Goal: Task Accomplishment & Management: Manage account settings

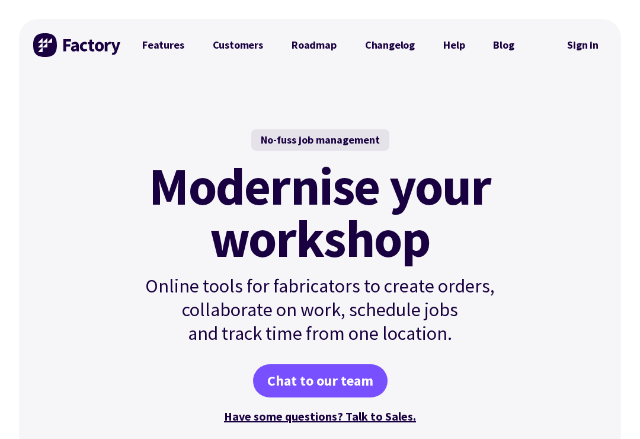
click at [580, 50] on link "Sign in" at bounding box center [583, 44] width 48 height 27
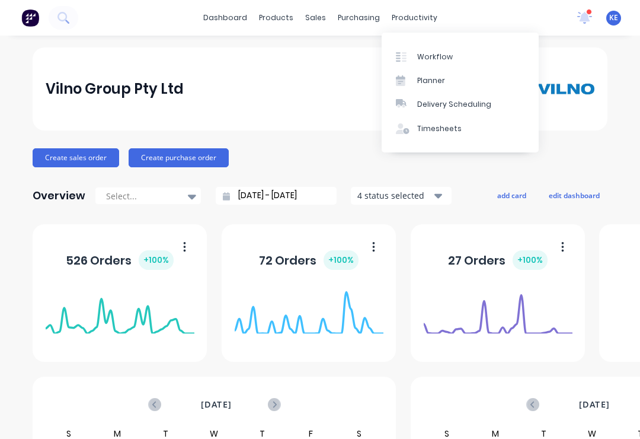
click at [468, 56] on link "Workflow" at bounding box center [460, 56] width 157 height 24
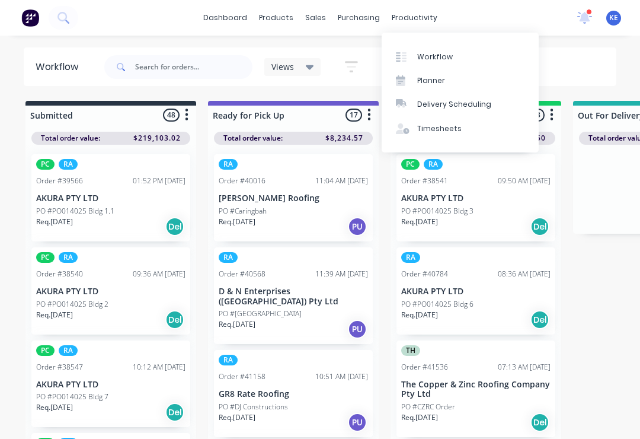
click at [448, 77] on link "Planner" at bounding box center [460, 81] width 157 height 24
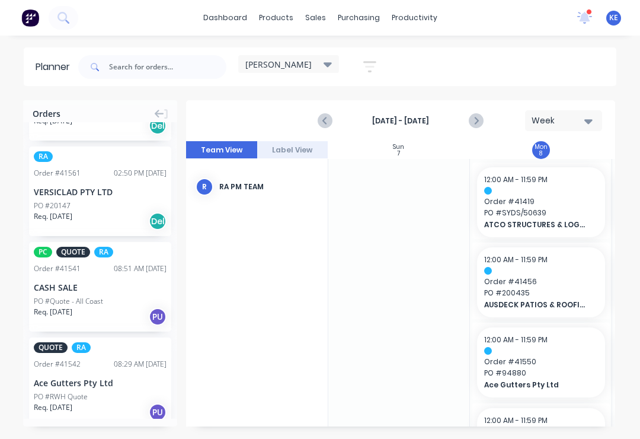
scroll to position [63, 0]
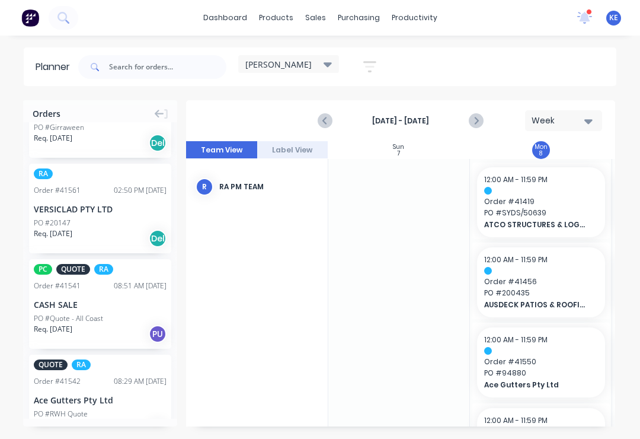
click at [315, 58] on div "[PERSON_NAME]" at bounding box center [288, 64] width 101 height 18
click at [310, 62] on div "[PERSON_NAME]" at bounding box center [288, 64] width 87 height 11
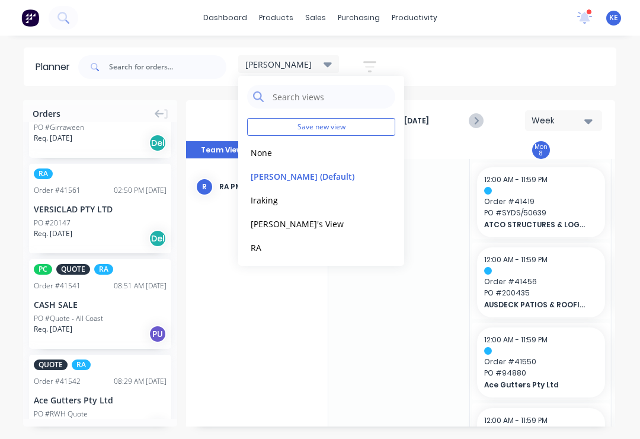
click at [290, 244] on button "RA" at bounding box center [310, 247] width 126 height 14
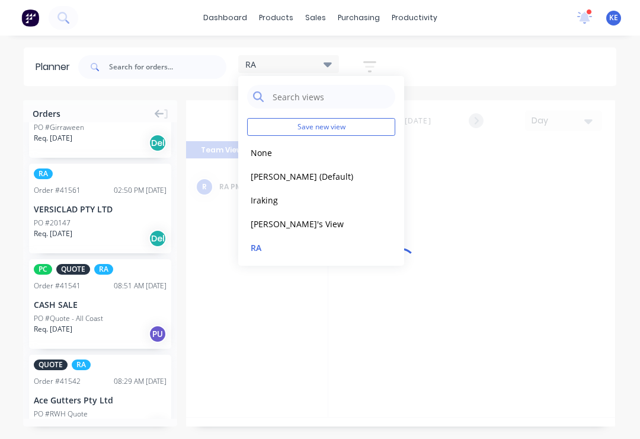
scroll to position [0, 1329]
click at [282, 241] on button "RA" at bounding box center [310, 247] width 126 height 14
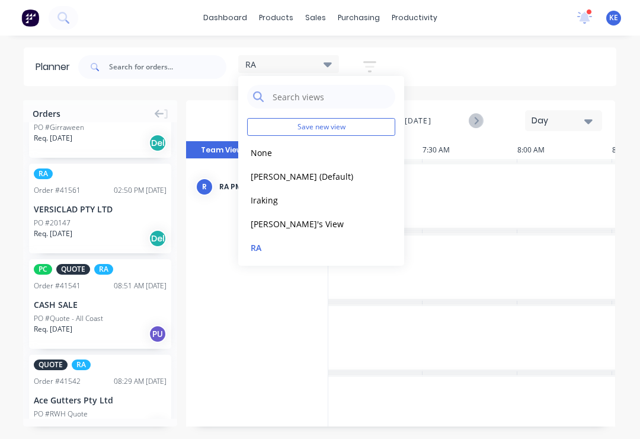
click at [316, 56] on div "RA" at bounding box center [288, 64] width 101 height 18
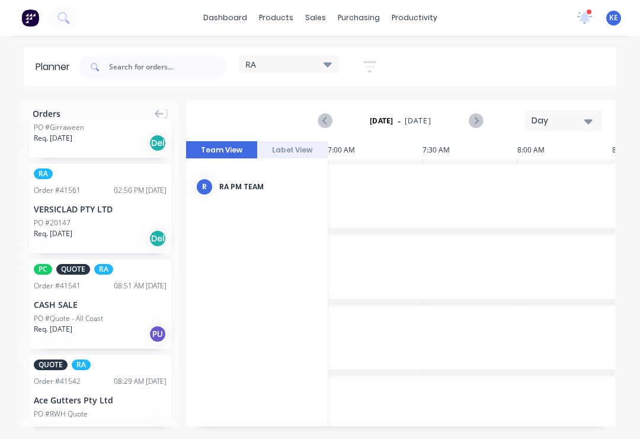
click at [564, 123] on div "Day" at bounding box center [559, 120] width 55 height 12
click at [534, 168] on div "Week" at bounding box center [542, 176] width 117 height 24
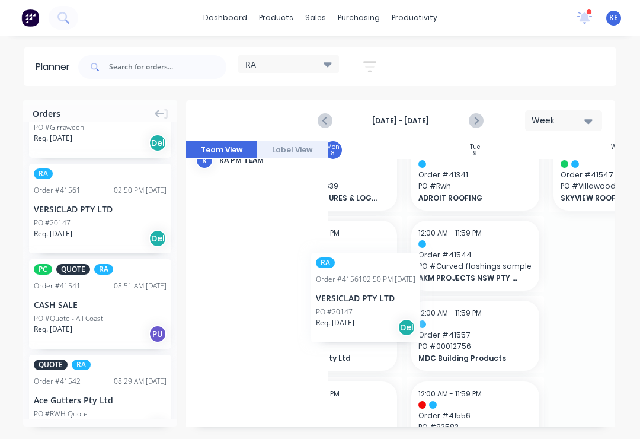
scroll to position [27, 203]
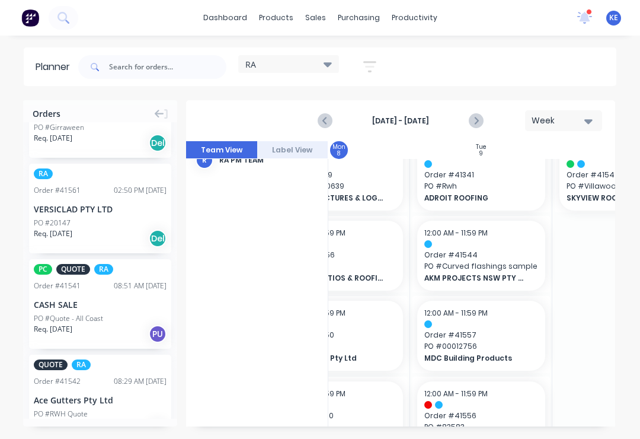
click at [586, 116] on icon "button" at bounding box center [589, 120] width 8 height 13
click at [585, 113] on button "Week" at bounding box center [563, 120] width 77 height 21
click at [161, 109] on icon at bounding box center [159, 114] width 9 height 11
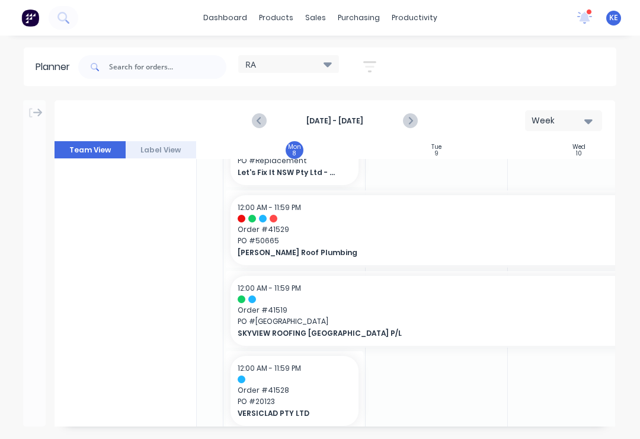
scroll to position [1013, 116]
click at [561, 317] on span "PO # Rosehill West" at bounding box center [437, 322] width 398 height 11
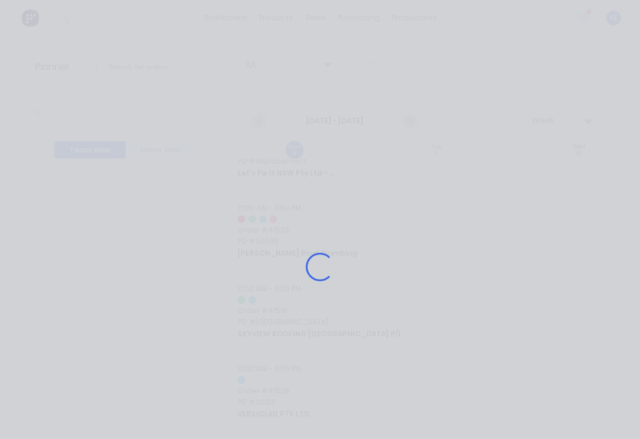
scroll to position [1004, 116]
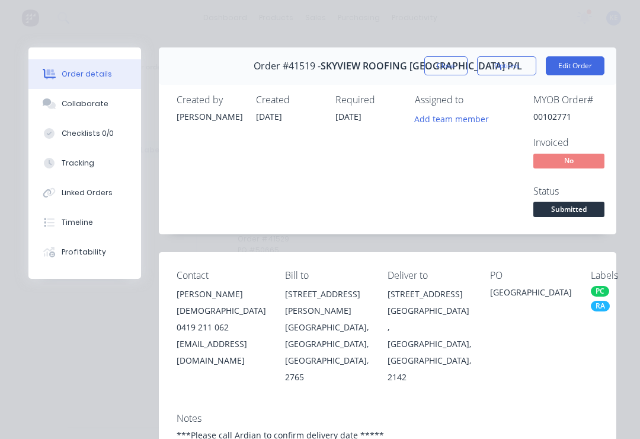
click at [449, 59] on button "Close" at bounding box center [446, 65] width 43 height 19
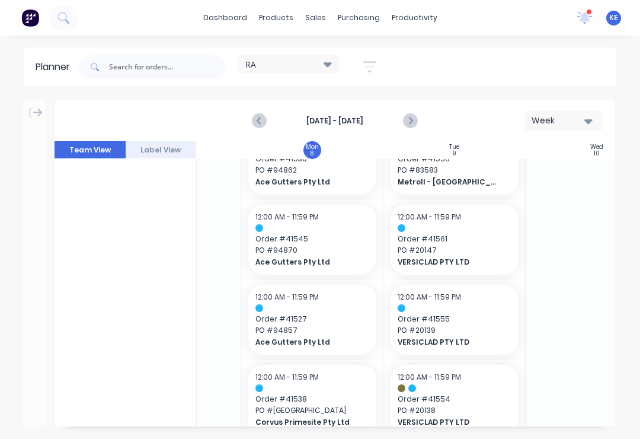
scroll to position [282, 98]
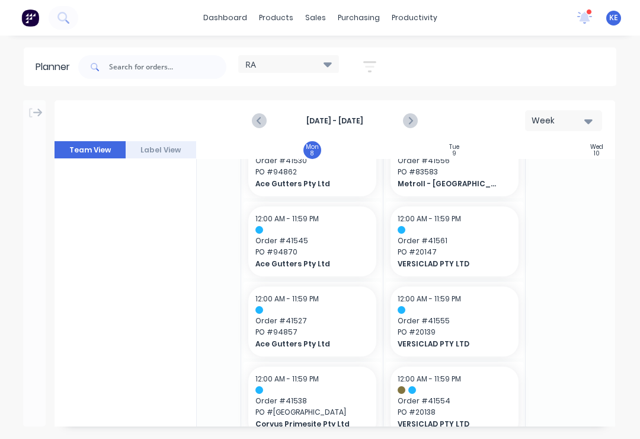
click at [328, 240] on span "Order # 41545" at bounding box center [313, 240] width 114 height 11
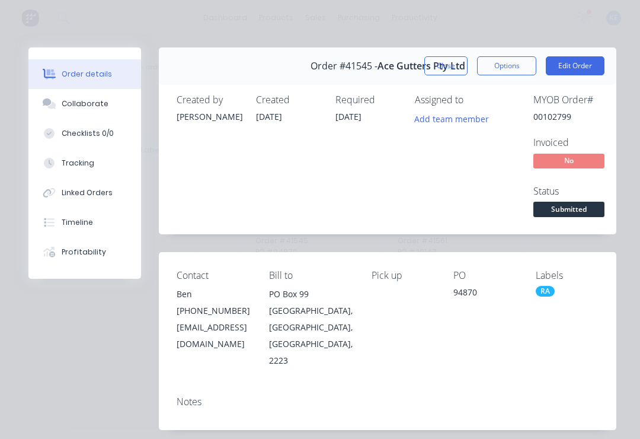
scroll to position [0, 0]
click at [441, 60] on button "Close" at bounding box center [446, 65] width 43 height 19
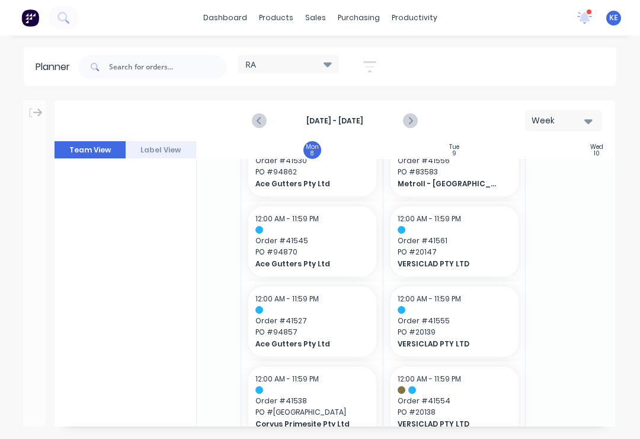
click at [314, 232] on div at bounding box center [313, 230] width 114 height 8
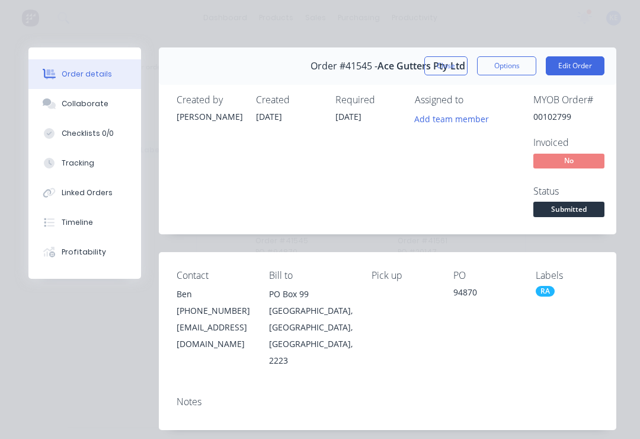
click at [446, 66] on button "Close" at bounding box center [446, 65] width 43 height 19
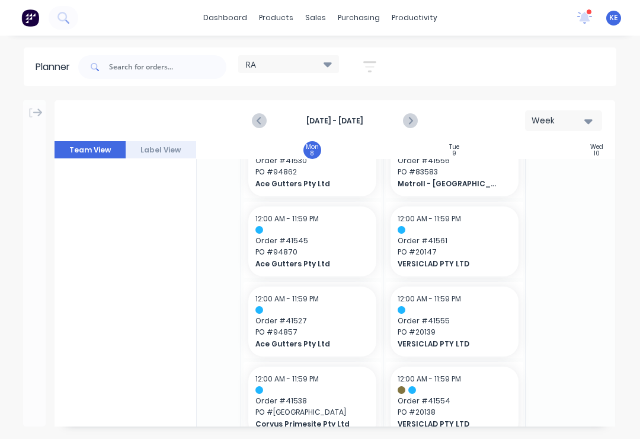
click at [342, 318] on span "Order # 41527" at bounding box center [313, 320] width 114 height 11
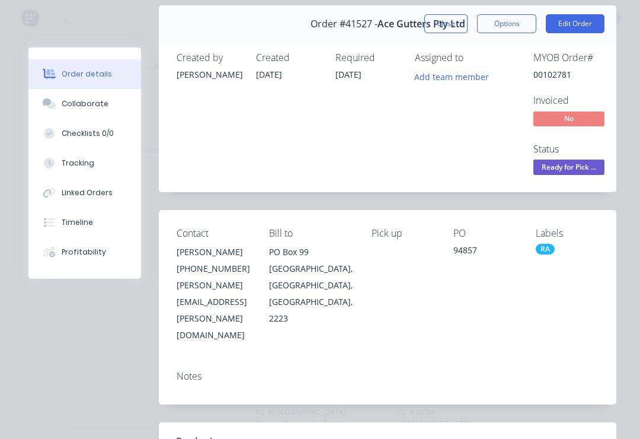
scroll to position [37, 0]
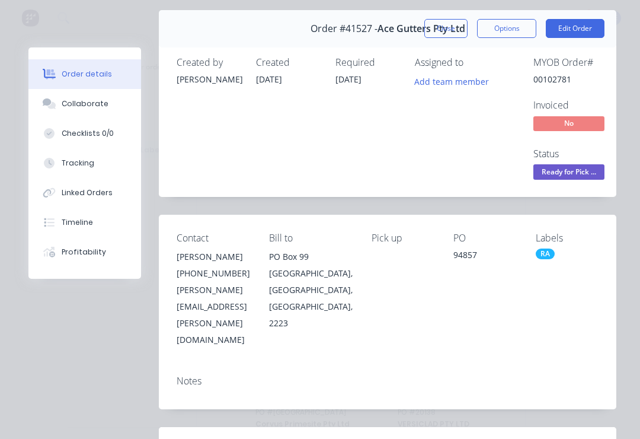
click at [442, 27] on button "Close" at bounding box center [446, 28] width 43 height 19
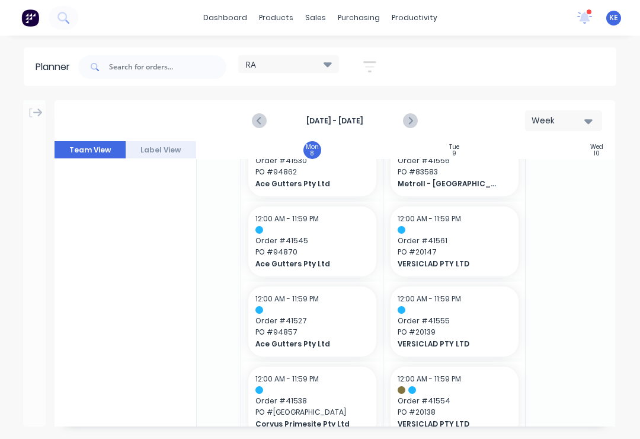
click at [336, 324] on span "Order # 41527" at bounding box center [313, 320] width 114 height 11
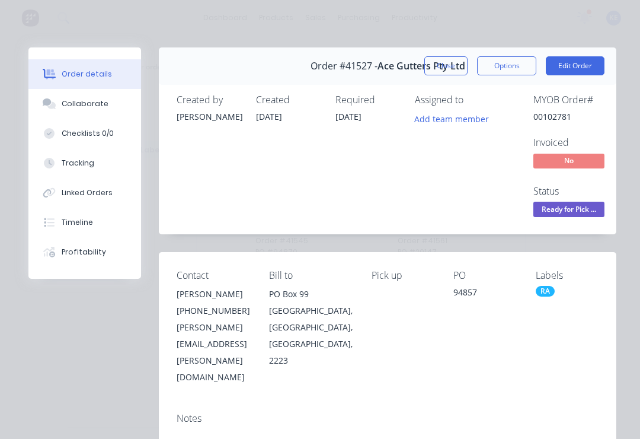
click at [431, 71] on button "Close" at bounding box center [446, 65] width 43 height 19
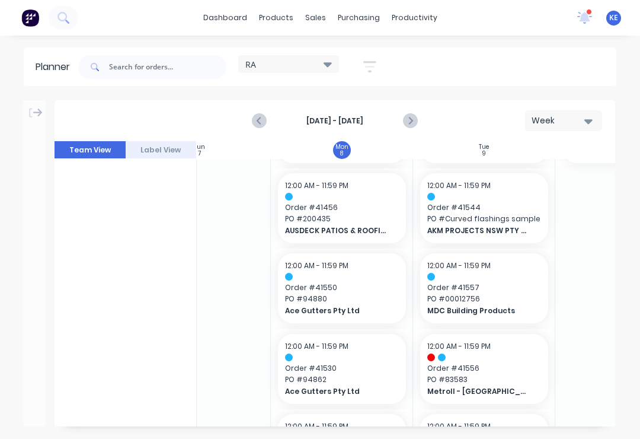
scroll to position [68, 69]
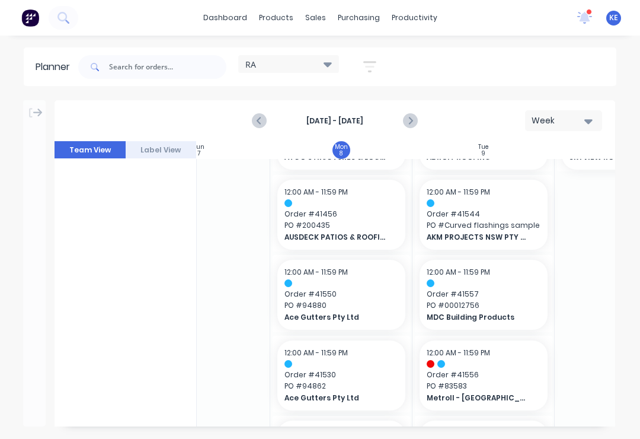
click at [356, 219] on span "Order # 41456" at bounding box center [342, 214] width 114 height 11
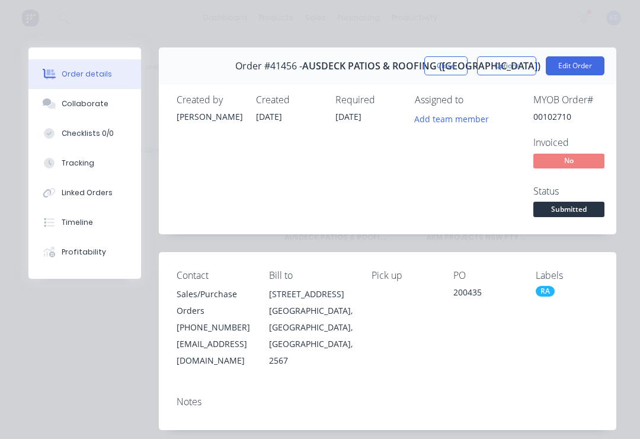
scroll to position [0, 0]
click at [454, 67] on button "Close" at bounding box center [446, 65] width 43 height 19
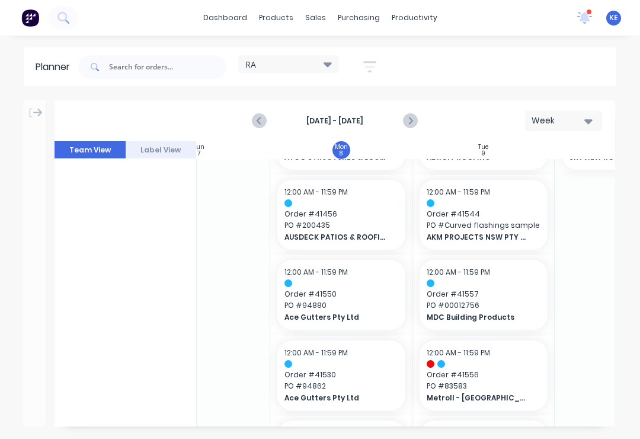
click at [345, 354] on span "12:00 AM - 11:59 PM" at bounding box center [316, 352] width 63 height 10
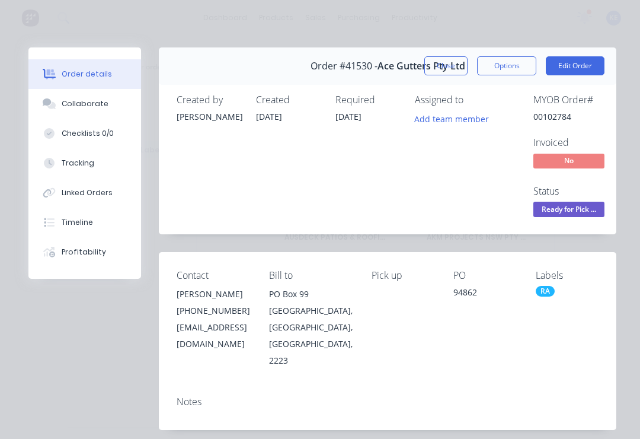
click at [581, 196] on div "Status" at bounding box center [578, 191] width 89 height 11
click at [563, 66] on button "Edit Order" at bounding box center [575, 65] width 59 height 19
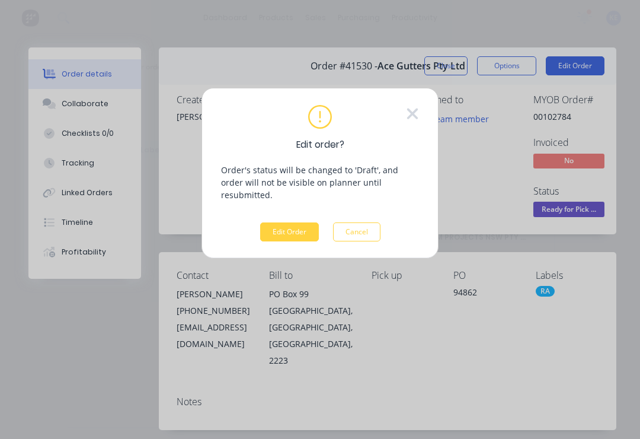
click at [409, 110] on icon at bounding box center [412, 114] width 11 height 11
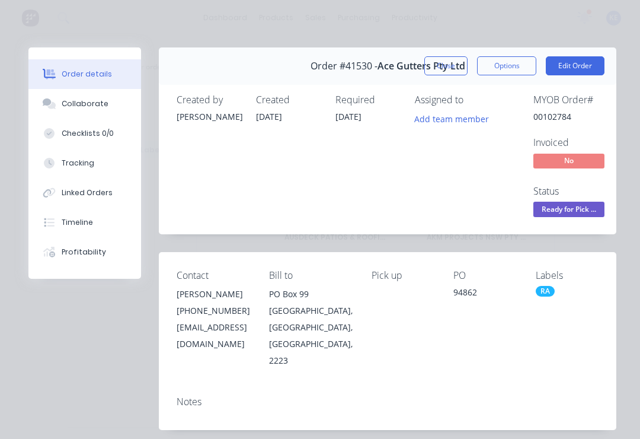
click at [579, 69] on button "Edit Order" at bounding box center [575, 65] width 59 height 19
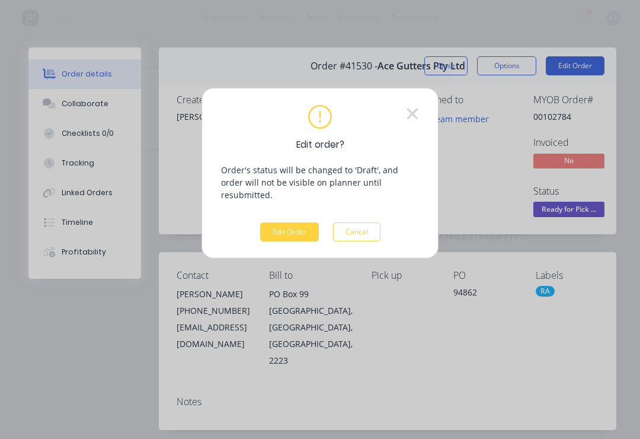
click at [412, 116] on icon at bounding box center [412, 114] width 11 height 11
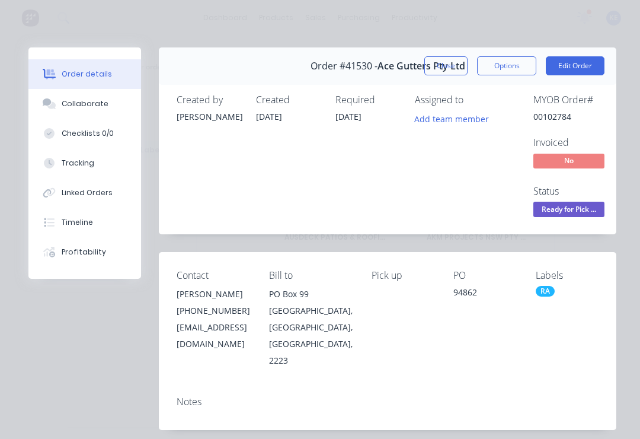
click at [501, 66] on button "Options" at bounding box center [506, 65] width 59 height 19
click at [499, 202] on div "Assigned to Add team member" at bounding box center [474, 156] width 119 height 125
click at [433, 75] on button "Close" at bounding box center [446, 65] width 43 height 19
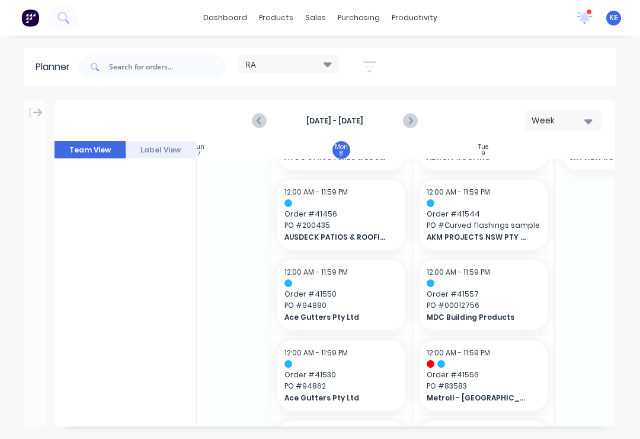
click at [438, 74] on div "RA Save new view None edit [PERSON_NAME] (Default) edit Iraking edit [PERSON_NA…" at bounding box center [346, 67] width 541 height 36
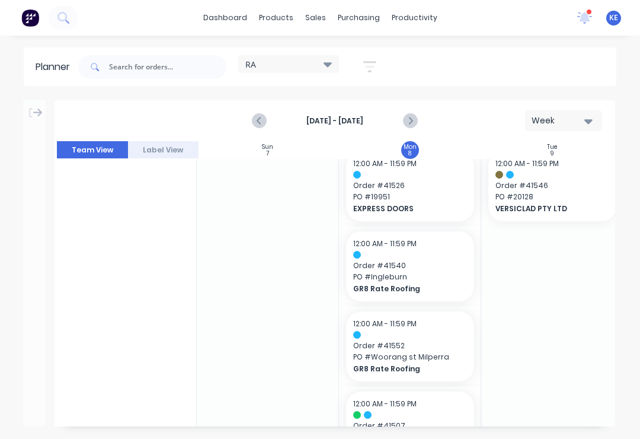
scroll to position [646, 1]
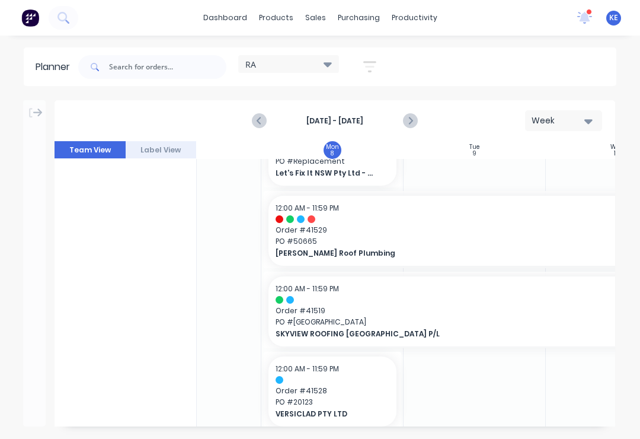
click at [562, 228] on span "Order # 41529" at bounding box center [546, 230] width 541 height 11
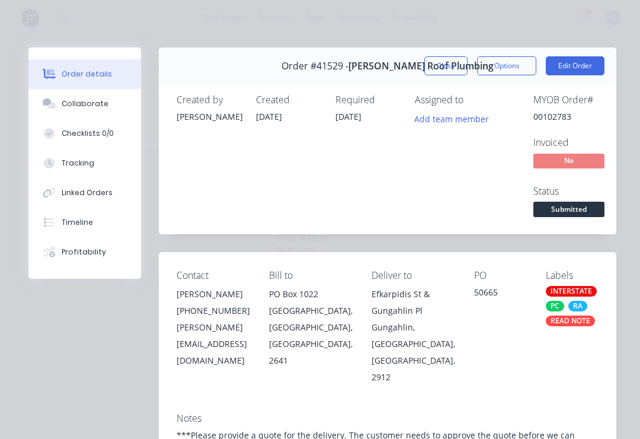
scroll to position [0, 0]
click at [450, 68] on button "Close" at bounding box center [446, 65] width 43 height 19
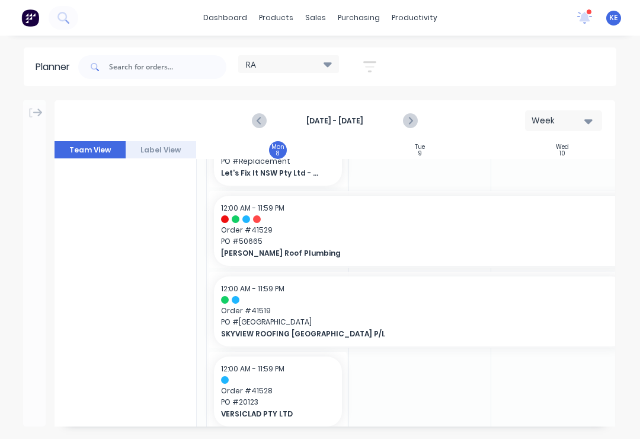
click at [436, 305] on span "Order # 41519" at bounding box center [420, 310] width 398 height 11
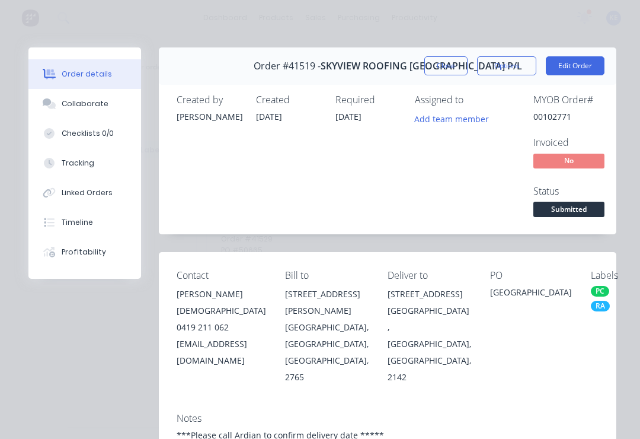
click at [441, 66] on button "Close" at bounding box center [446, 65] width 43 height 19
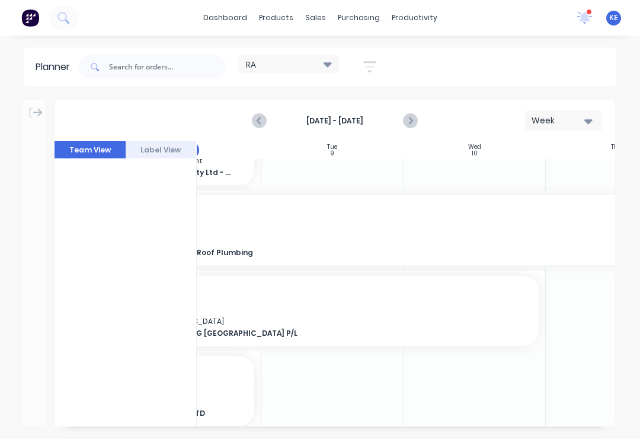
scroll to position [1013, 220]
click at [504, 311] on span "Order # 41519" at bounding box center [332, 310] width 398 height 11
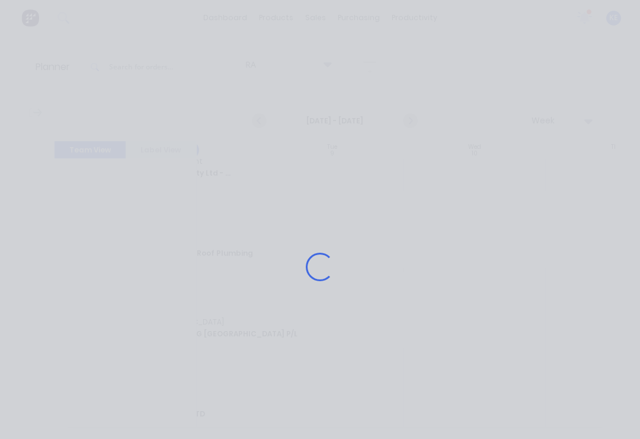
scroll to position [1004, 220]
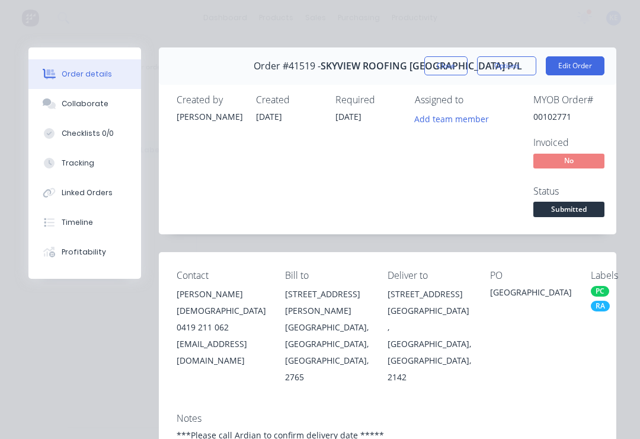
click at [445, 69] on button "Close" at bounding box center [446, 65] width 43 height 19
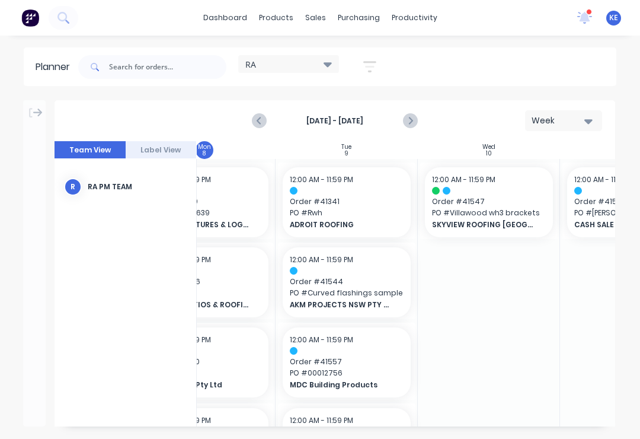
scroll to position [0, 207]
click at [585, 18] on icon at bounding box center [585, 16] width 11 height 10
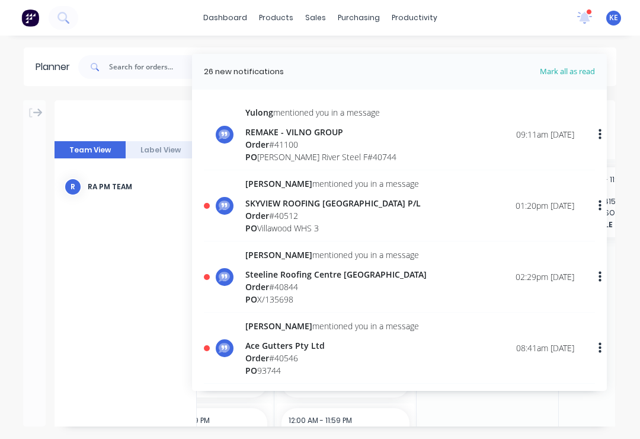
click at [467, 143] on div "[PERSON_NAME] mentioned you in a message REMAKE - VILNO GROUP Order # 41100 PO …" at bounding box center [409, 134] width 329 height 57
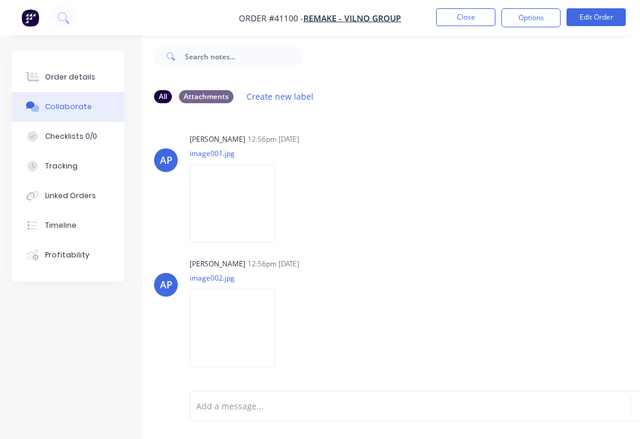
click at [468, 8] on button "Close" at bounding box center [465, 17] width 59 height 18
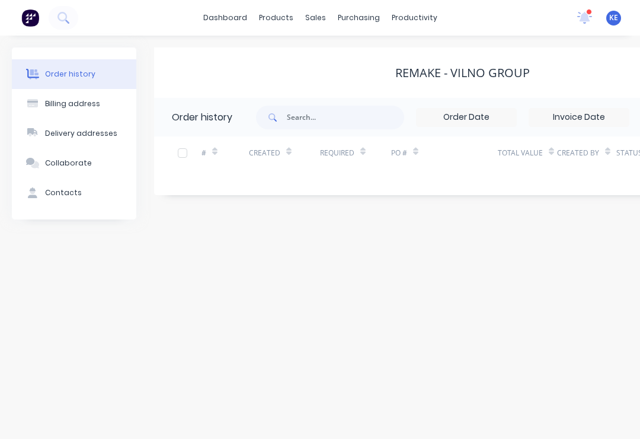
click at [585, 17] on icon at bounding box center [585, 16] width 11 height 10
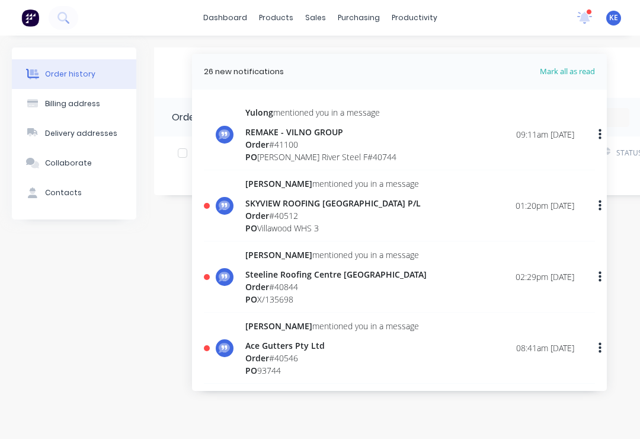
click at [579, 13] on icon at bounding box center [584, 17] width 15 height 12
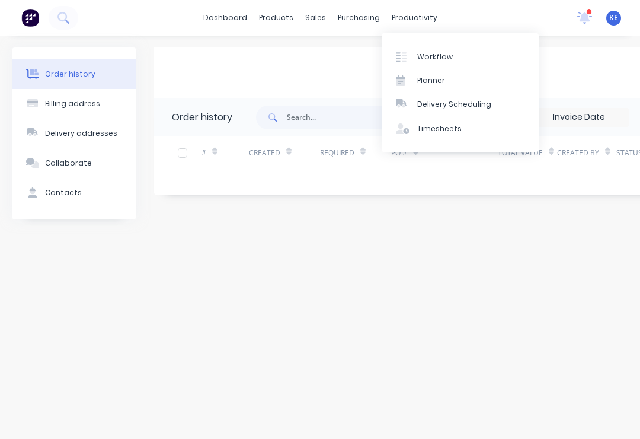
click at [444, 70] on link "Planner" at bounding box center [460, 81] width 157 height 24
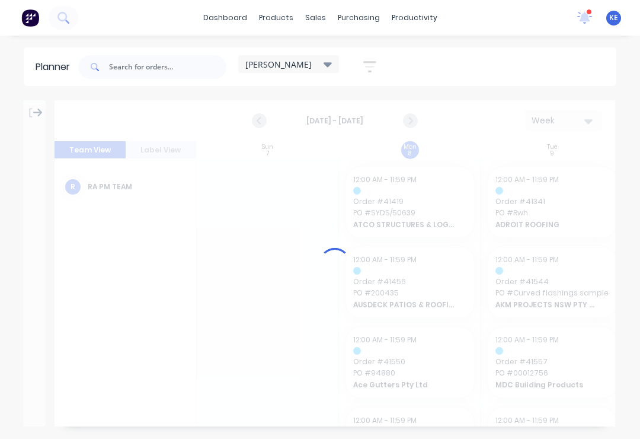
scroll to position [0, 1]
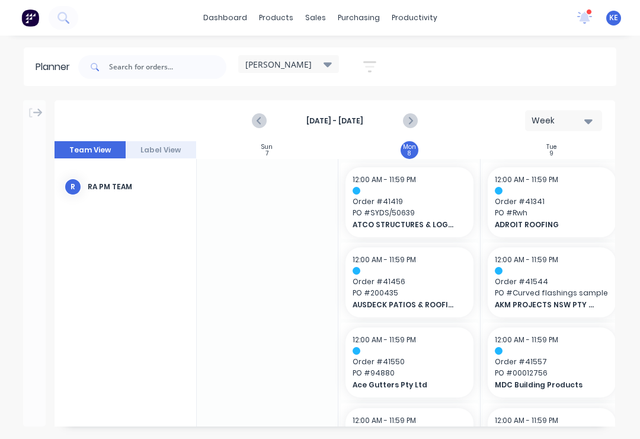
click at [569, 117] on div "Week" at bounding box center [559, 120] width 55 height 12
click at [529, 170] on div "Week" at bounding box center [542, 176] width 117 height 24
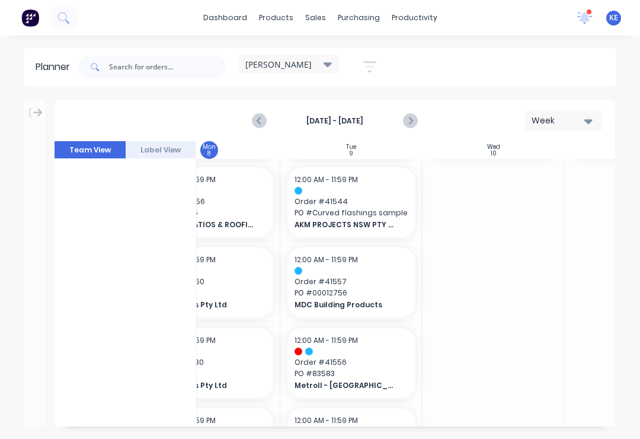
scroll to position [70, 200]
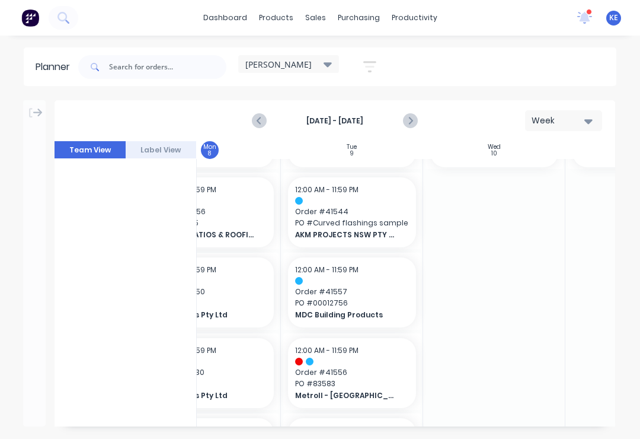
click at [360, 225] on span "PO # Curved flashings sample" at bounding box center [352, 223] width 114 height 11
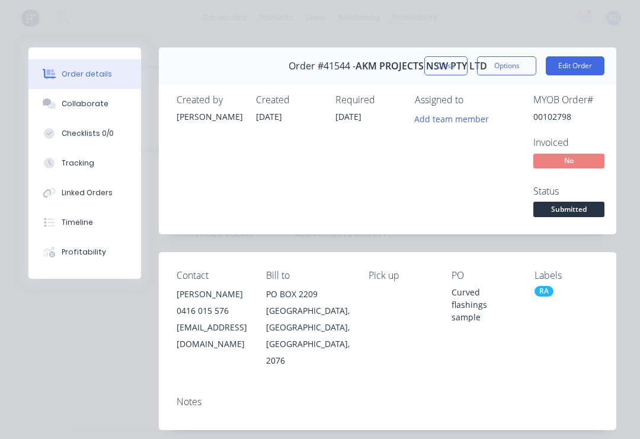
scroll to position [0, 0]
click at [451, 65] on button "Close" at bounding box center [446, 65] width 43 height 19
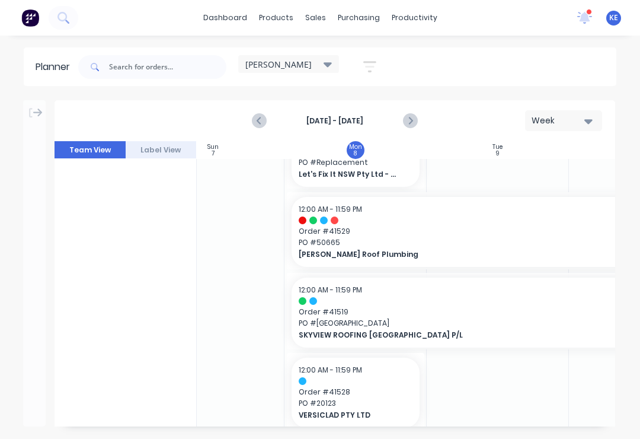
scroll to position [1011, 56]
